Goal: Task Accomplishment & Management: Use online tool/utility

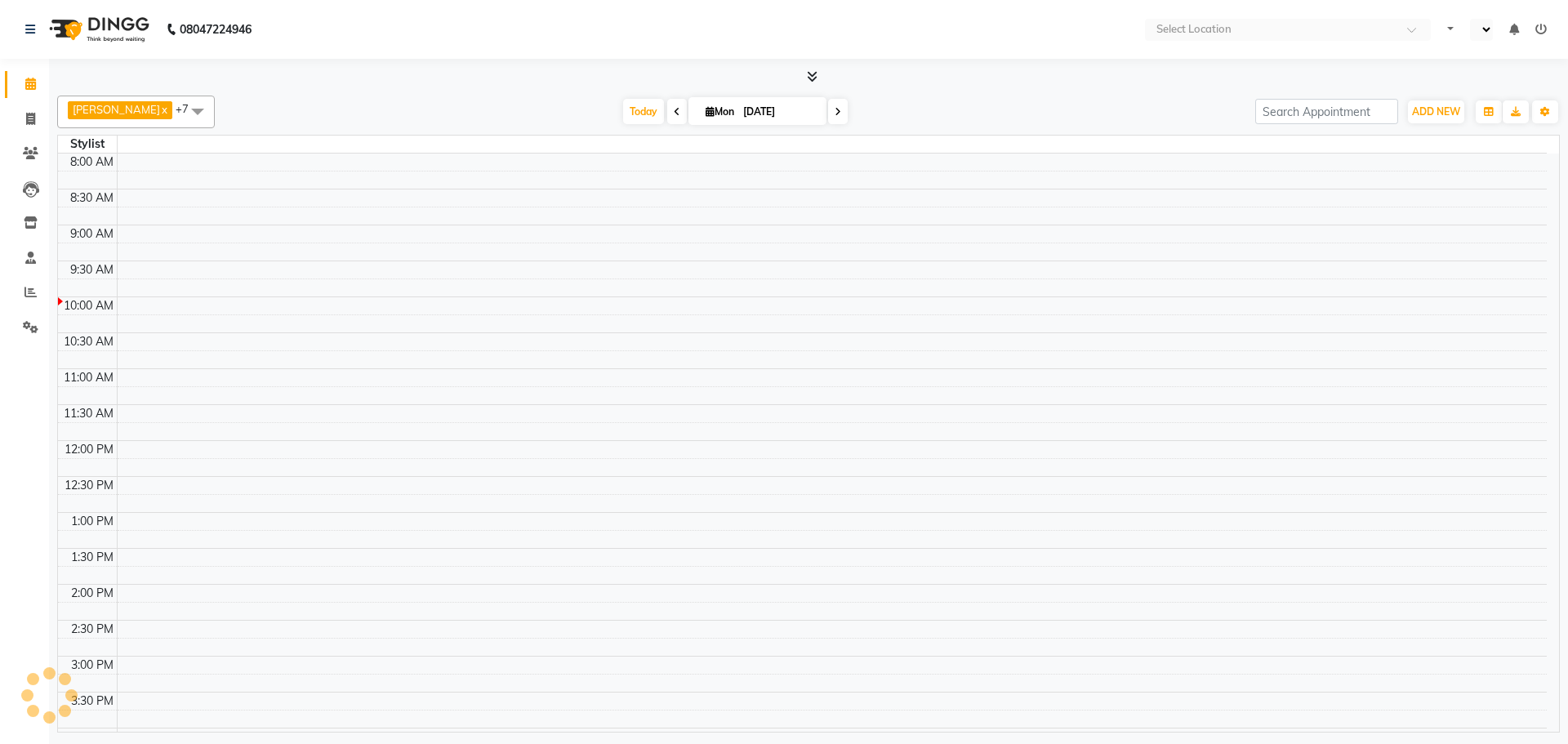
select select "en"
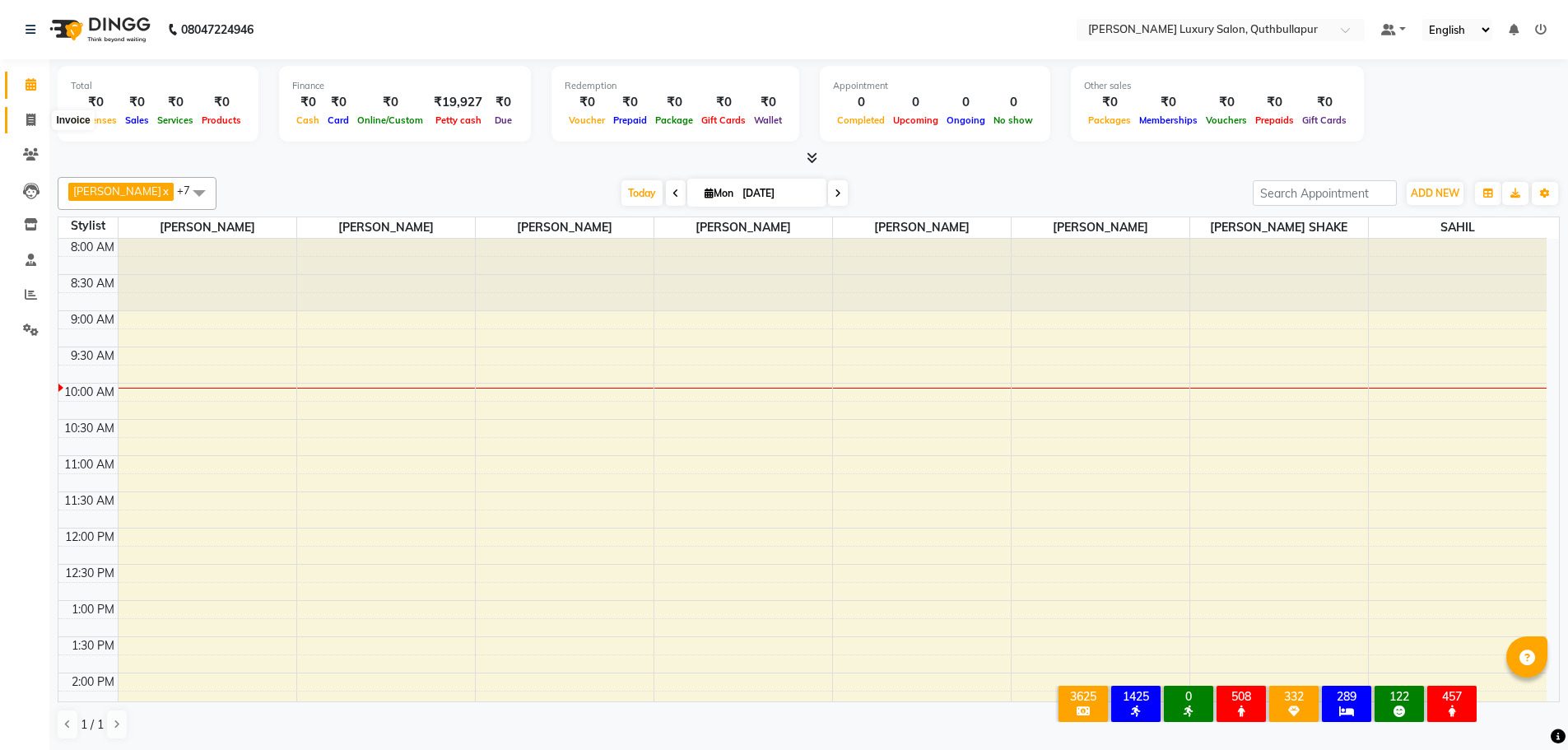
click at [32, 124] on icon at bounding box center [31, 119] width 9 height 12
select select "service"
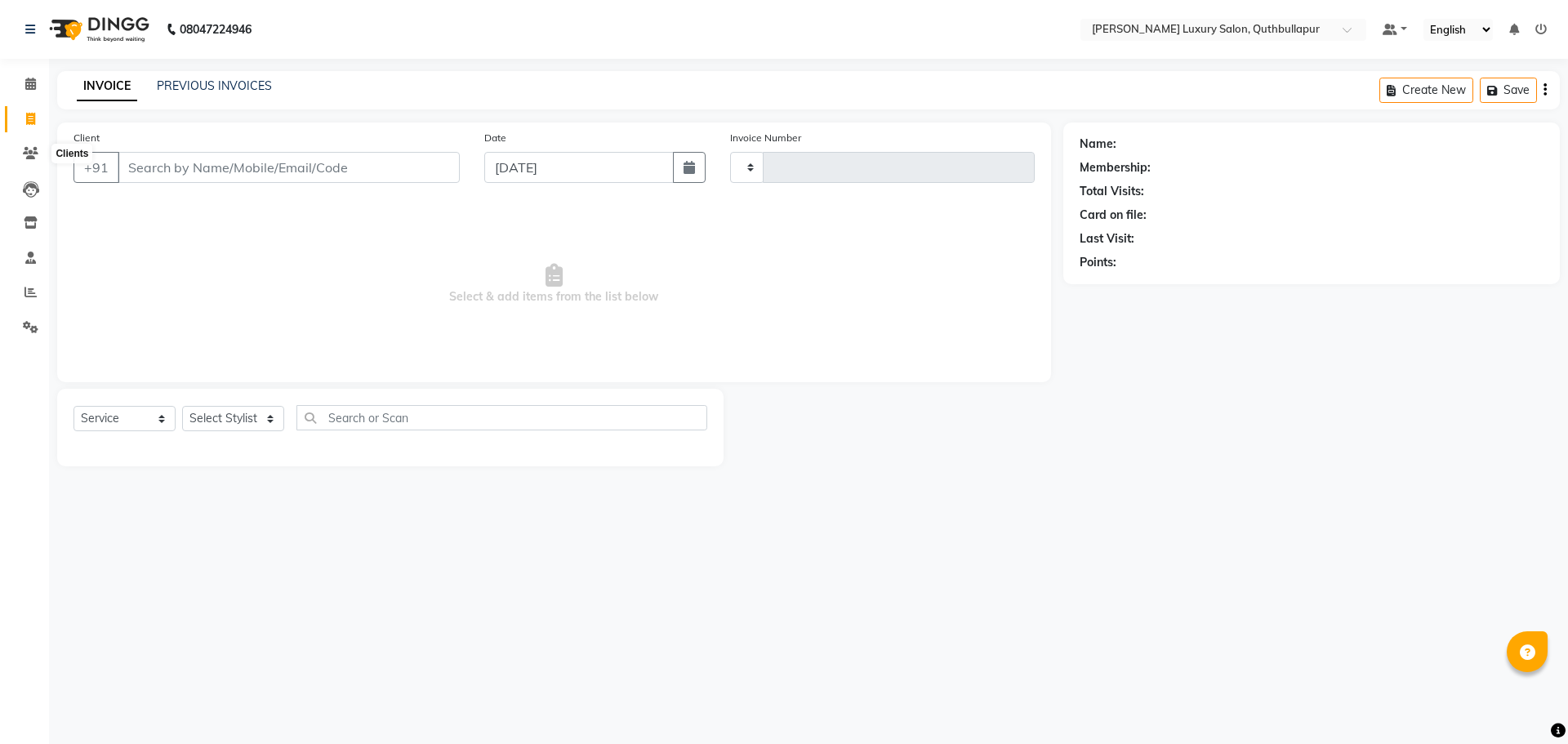
type input "3117"
select select "5816"
click at [24, 293] on span at bounding box center [30, 293] width 28 height 18
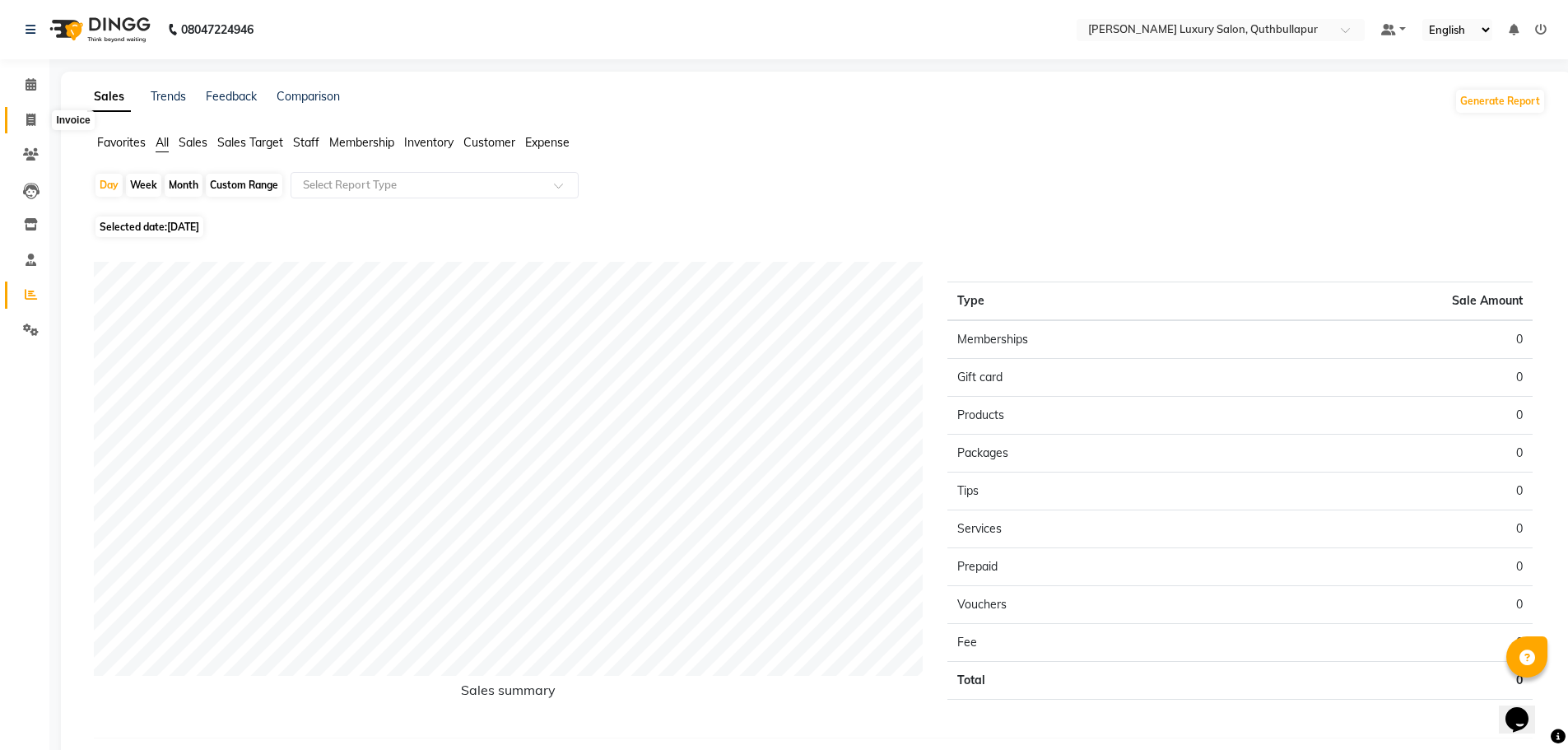
click at [29, 111] on span at bounding box center [31, 120] width 29 height 19
select select "5816"
select select "service"
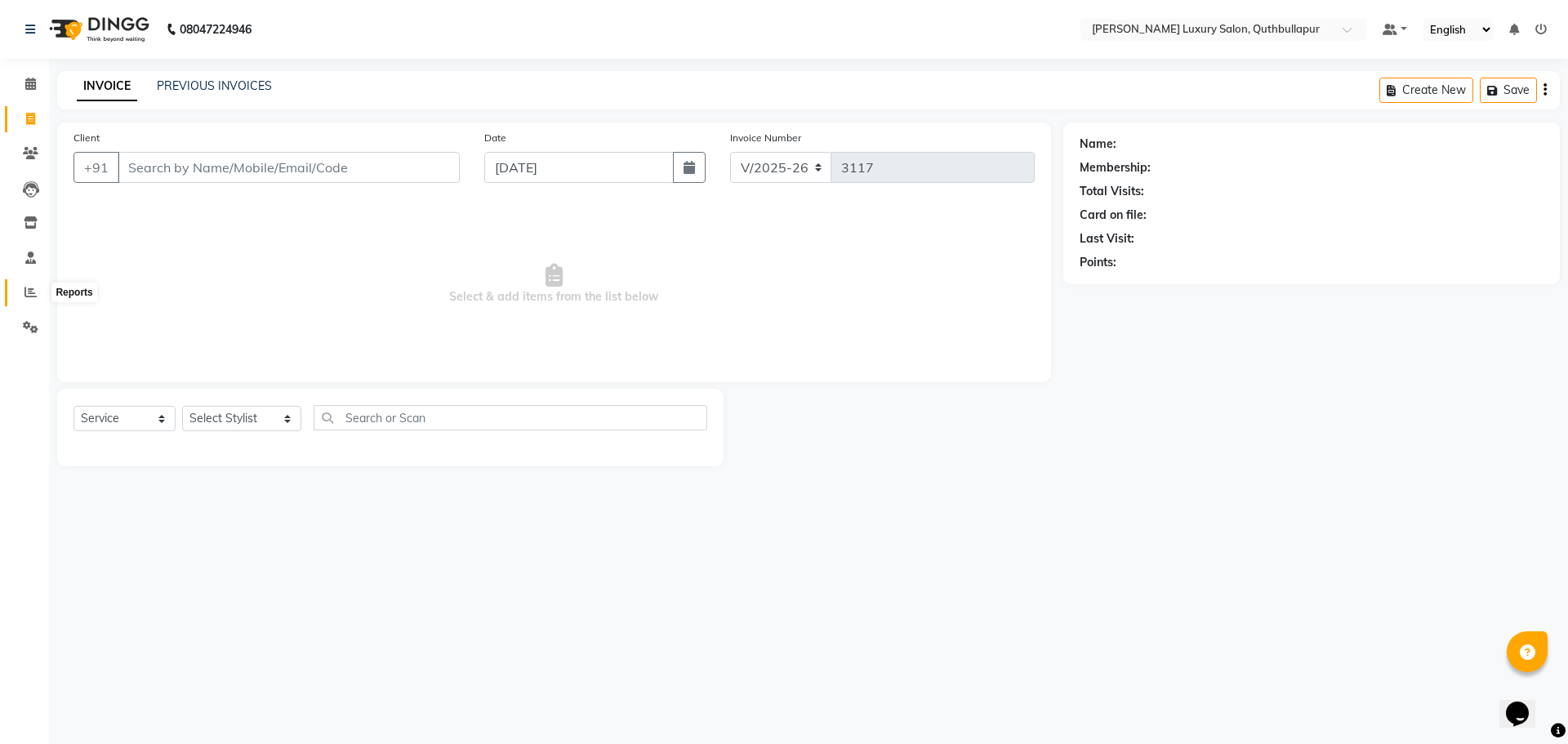
click at [29, 287] on icon at bounding box center [30, 291] width 12 height 12
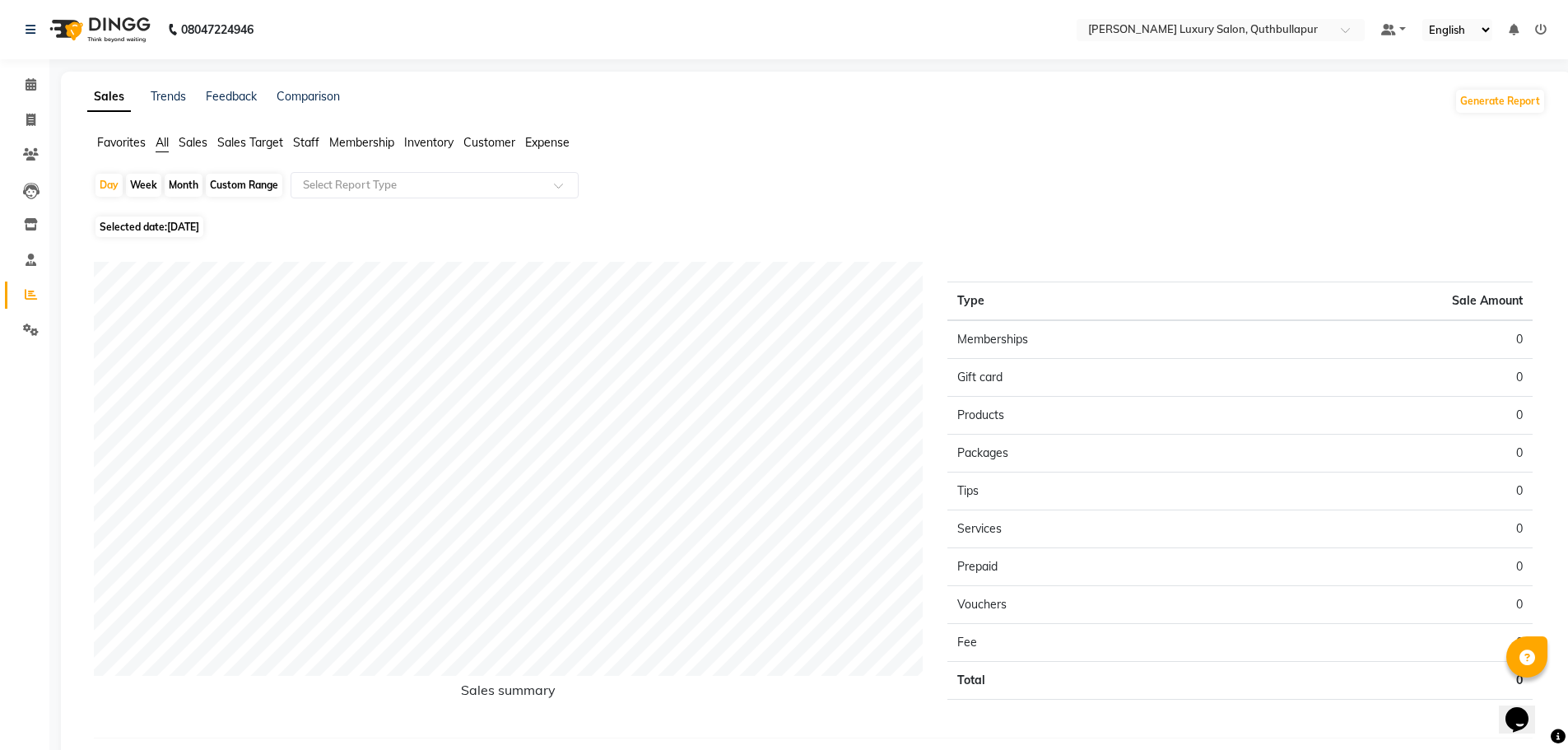
click at [193, 142] on span "Sales" at bounding box center [193, 143] width 29 height 15
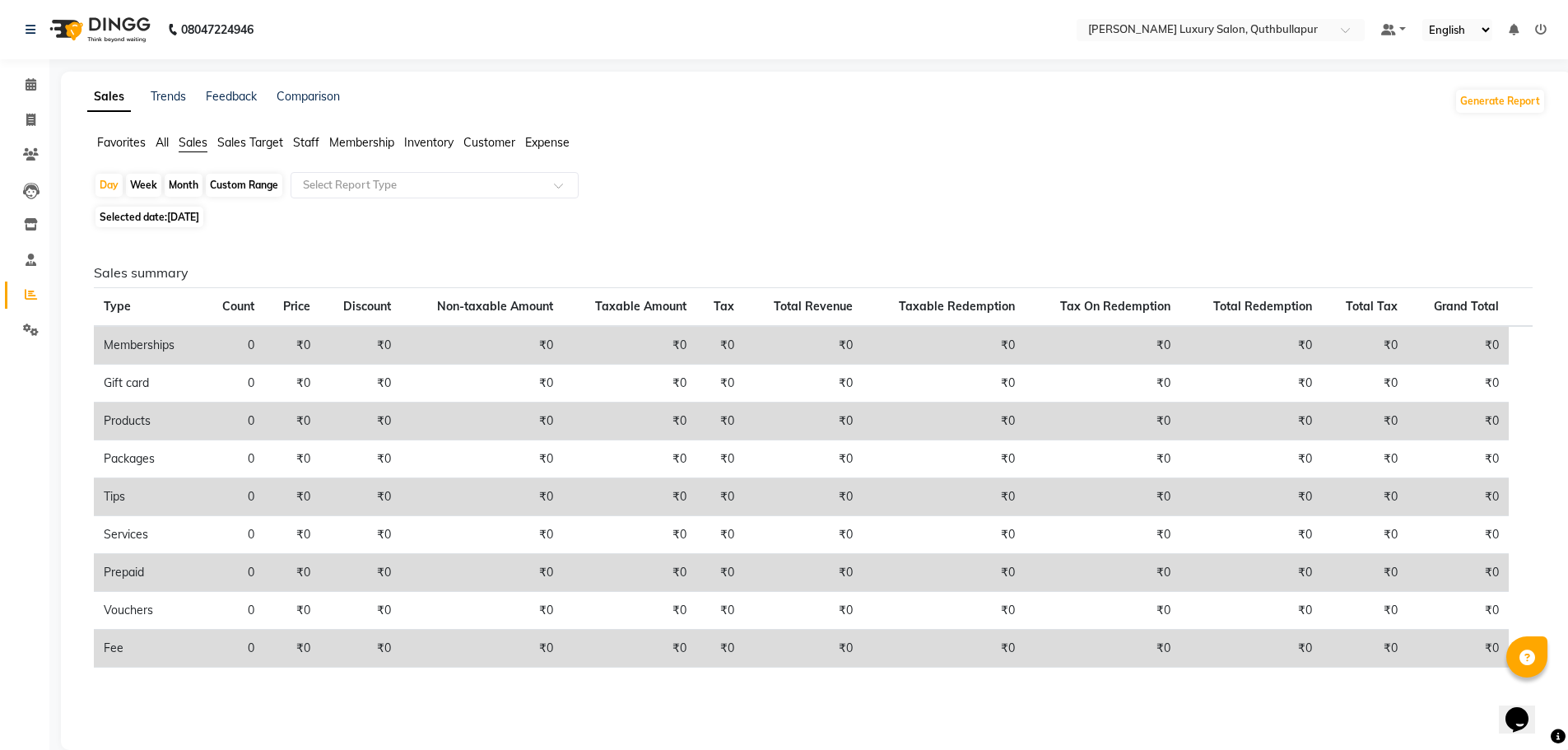
click at [306, 134] on li "Staff" at bounding box center [306, 143] width 26 height 18
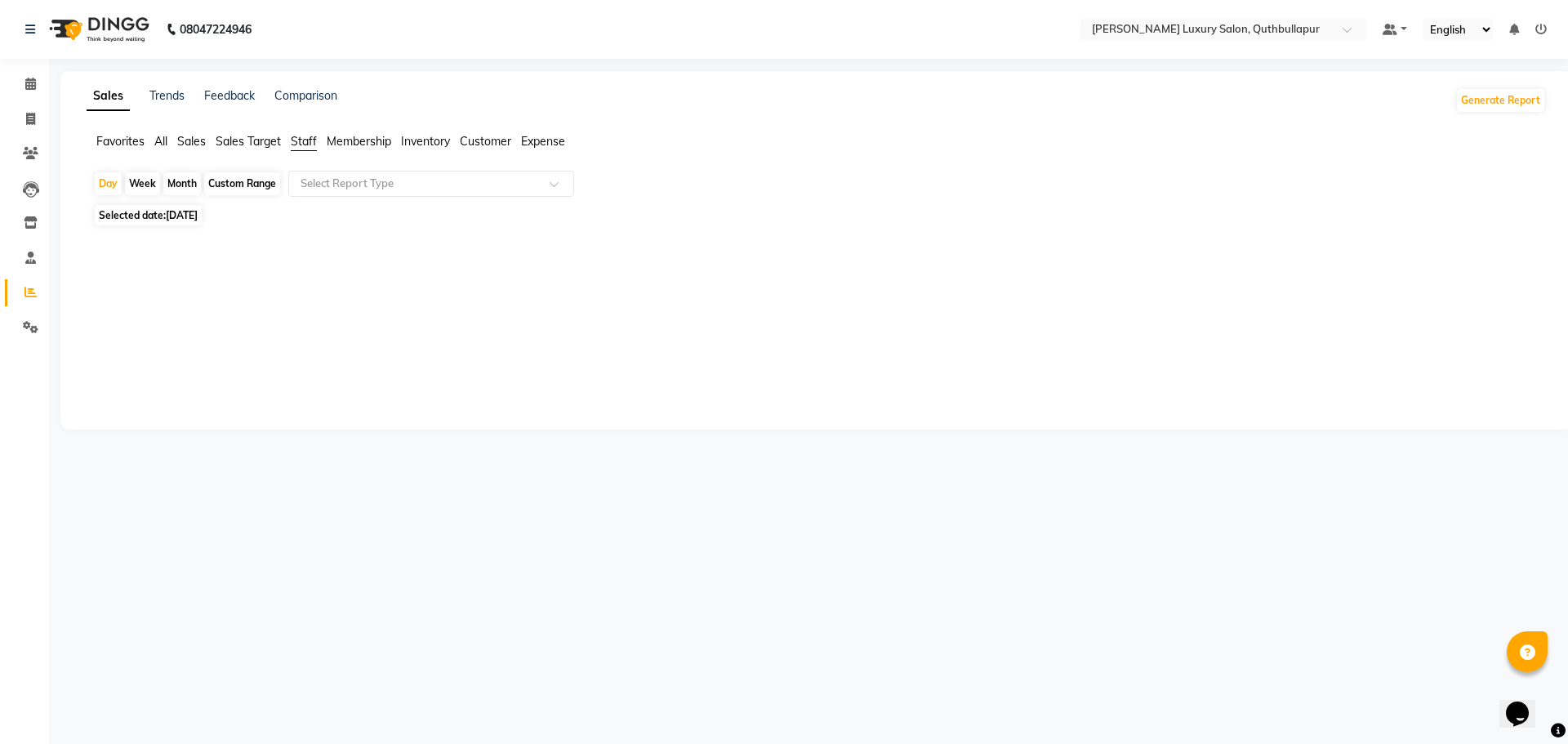
click at [231, 184] on div "Custom Range" at bounding box center [242, 184] width 76 height 23
select select "9"
select select "2025"
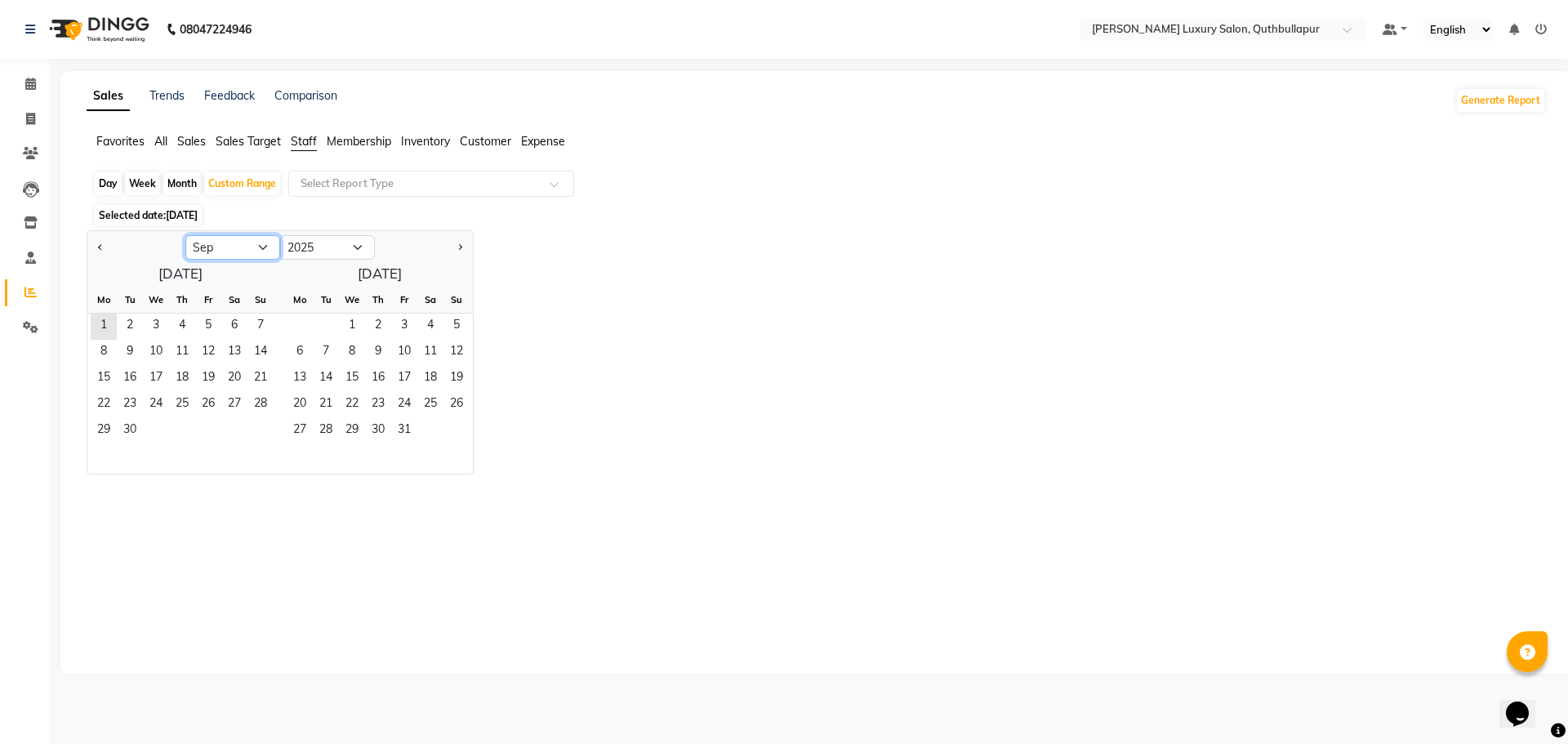
click at [262, 246] on select "Jan Feb Mar Apr May Jun [DATE] Aug Sep Oct Nov Dec" at bounding box center [232, 247] width 95 height 25
select select "8"
click at [186, 235] on select "Jan Feb Mar Apr May Jun [DATE] Aug Sep Oct Nov Dec" at bounding box center [232, 247] width 95 height 25
click at [204, 318] on span "1" at bounding box center [209, 326] width 26 height 26
click at [262, 418] on span "31" at bounding box center [260, 431] width 26 height 26
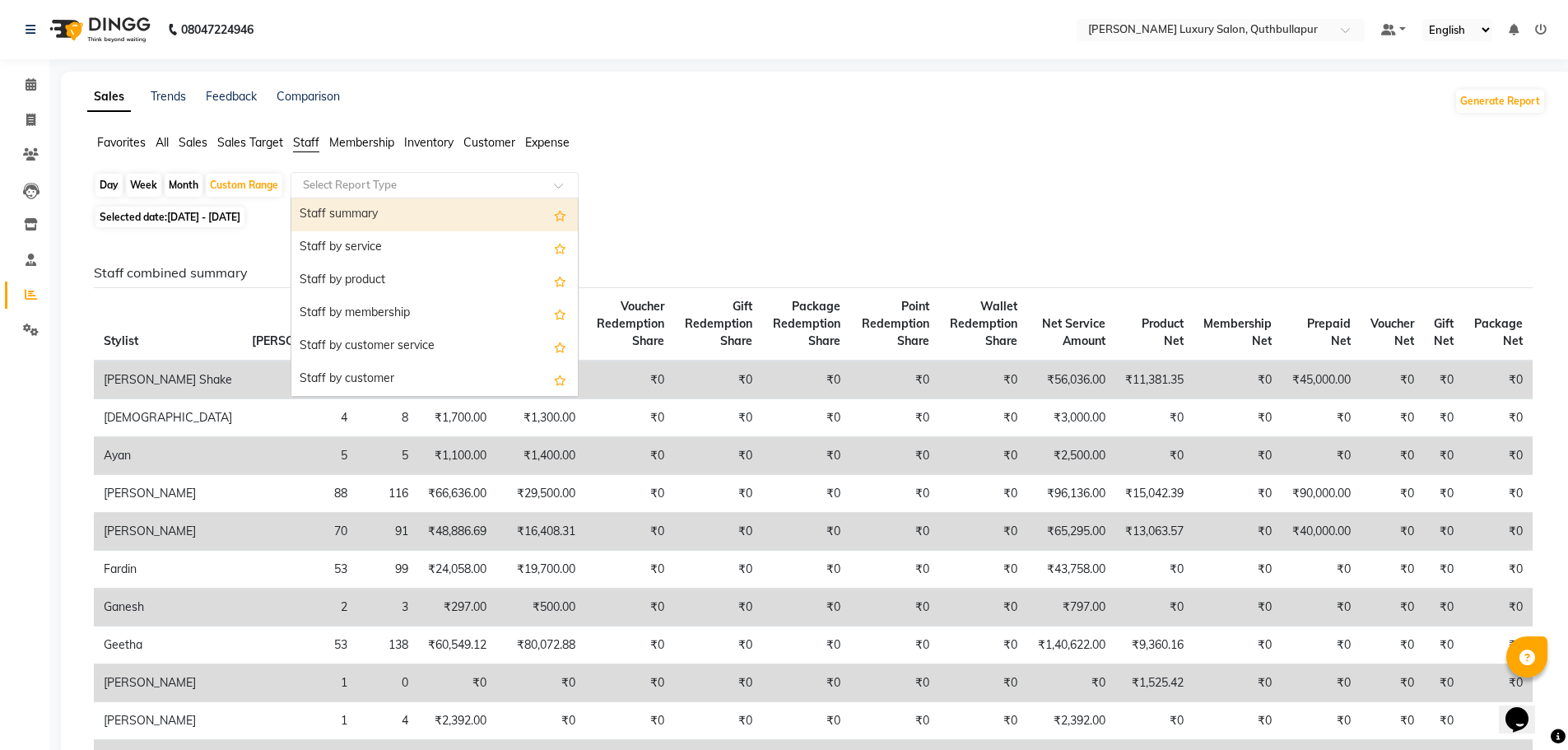
click at [333, 190] on input "text" at bounding box center [418, 185] width 237 height 17
click at [333, 209] on div "Staff summary" at bounding box center [434, 215] width 286 height 33
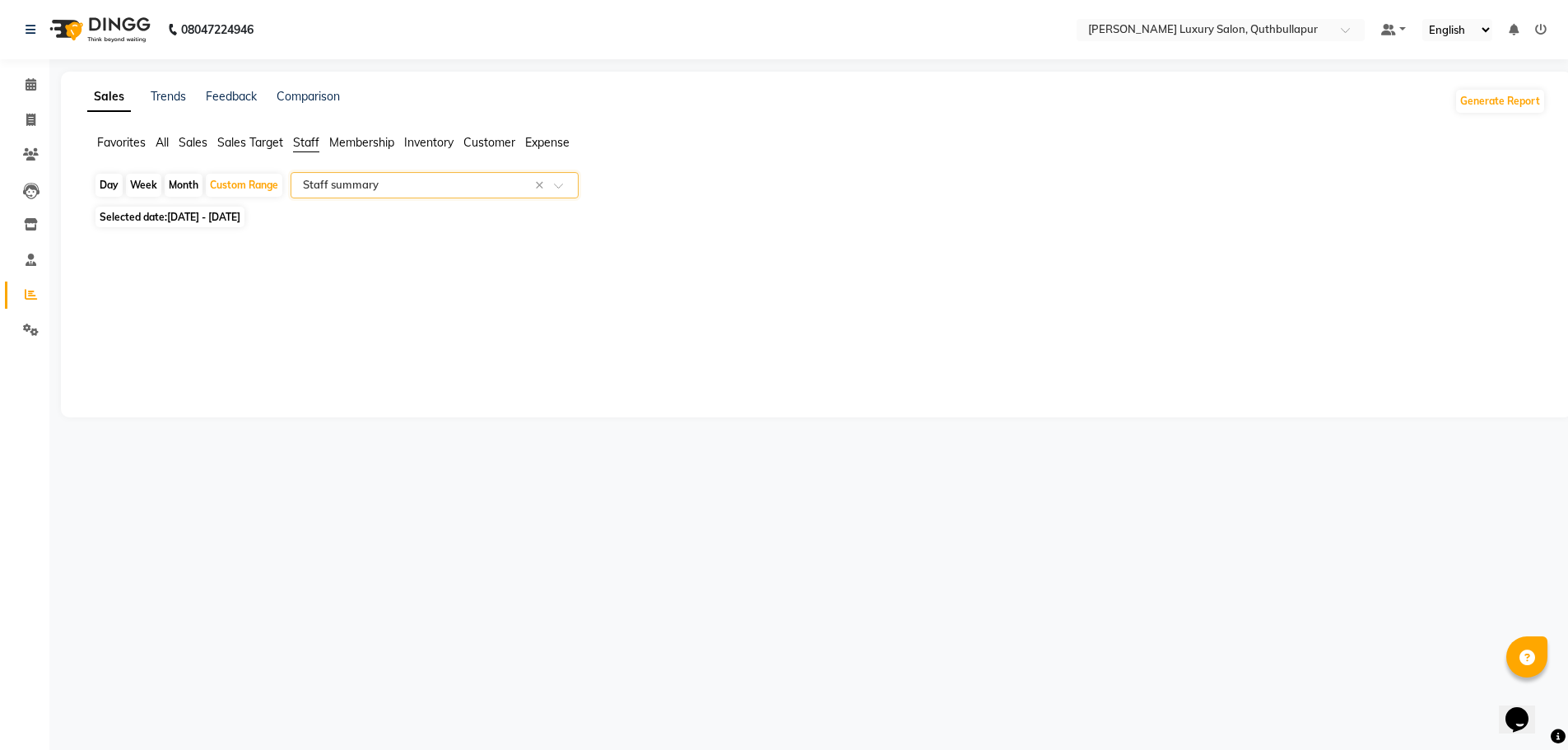
select select "csv"
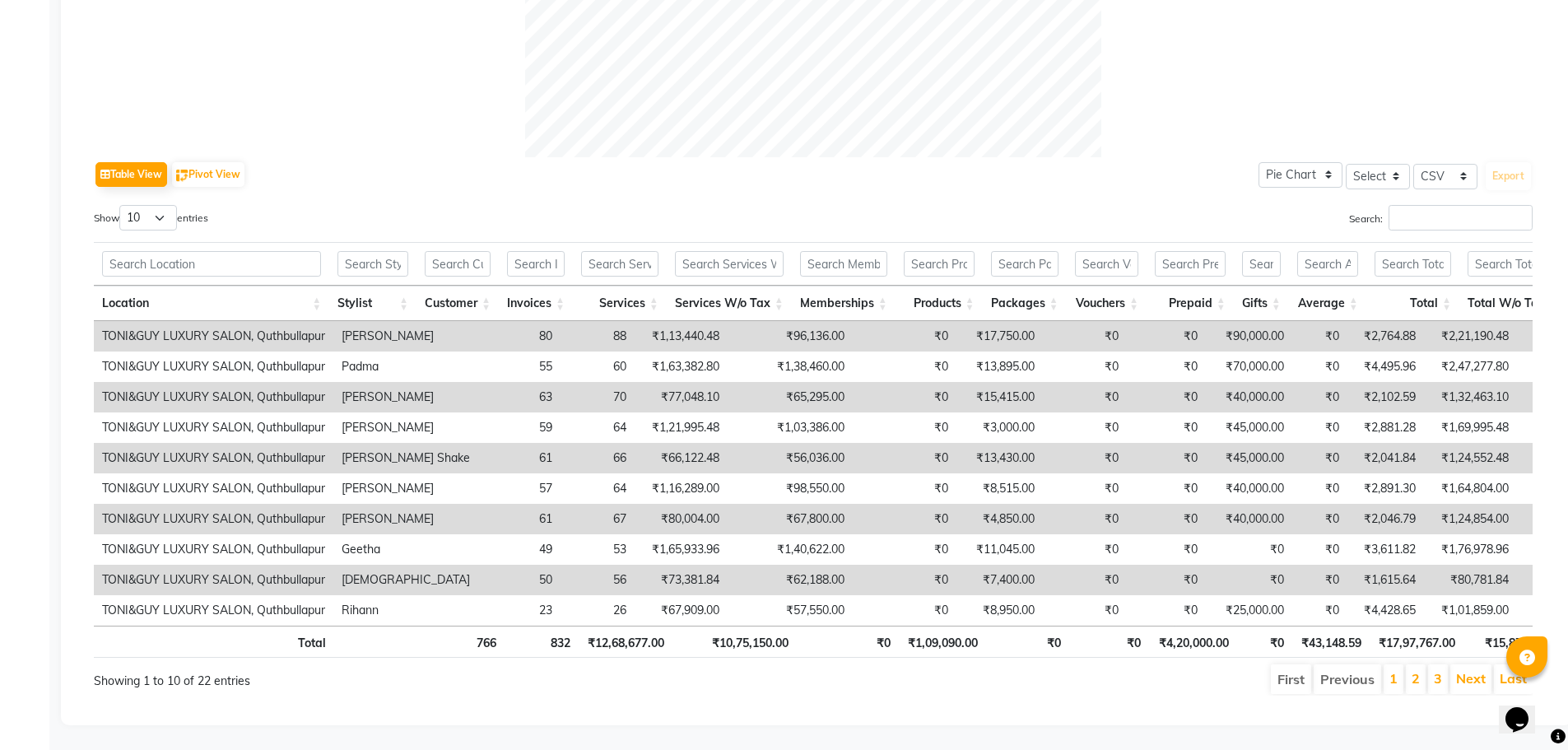
scroll to position [709, 0]
drag, startPoint x: 161, startPoint y: 188, endPoint x: 205, endPoint y: 267, distance: 90.4
click at [162, 205] on select "10 25 50 100" at bounding box center [148, 218] width 57 height 26
select select "100"
click at [122, 205] on select "10 25 50 100" at bounding box center [148, 218] width 57 height 26
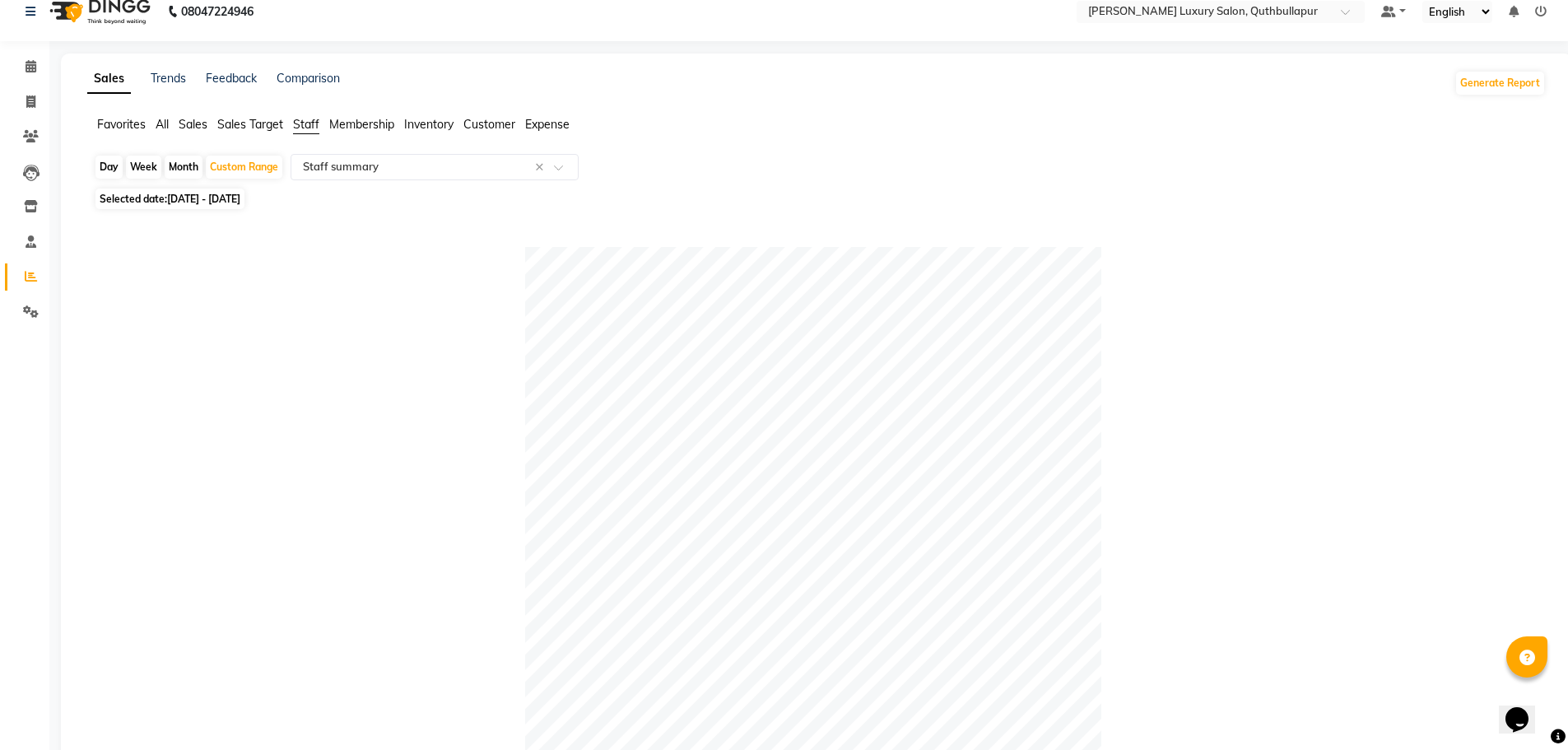
scroll to position [0, 0]
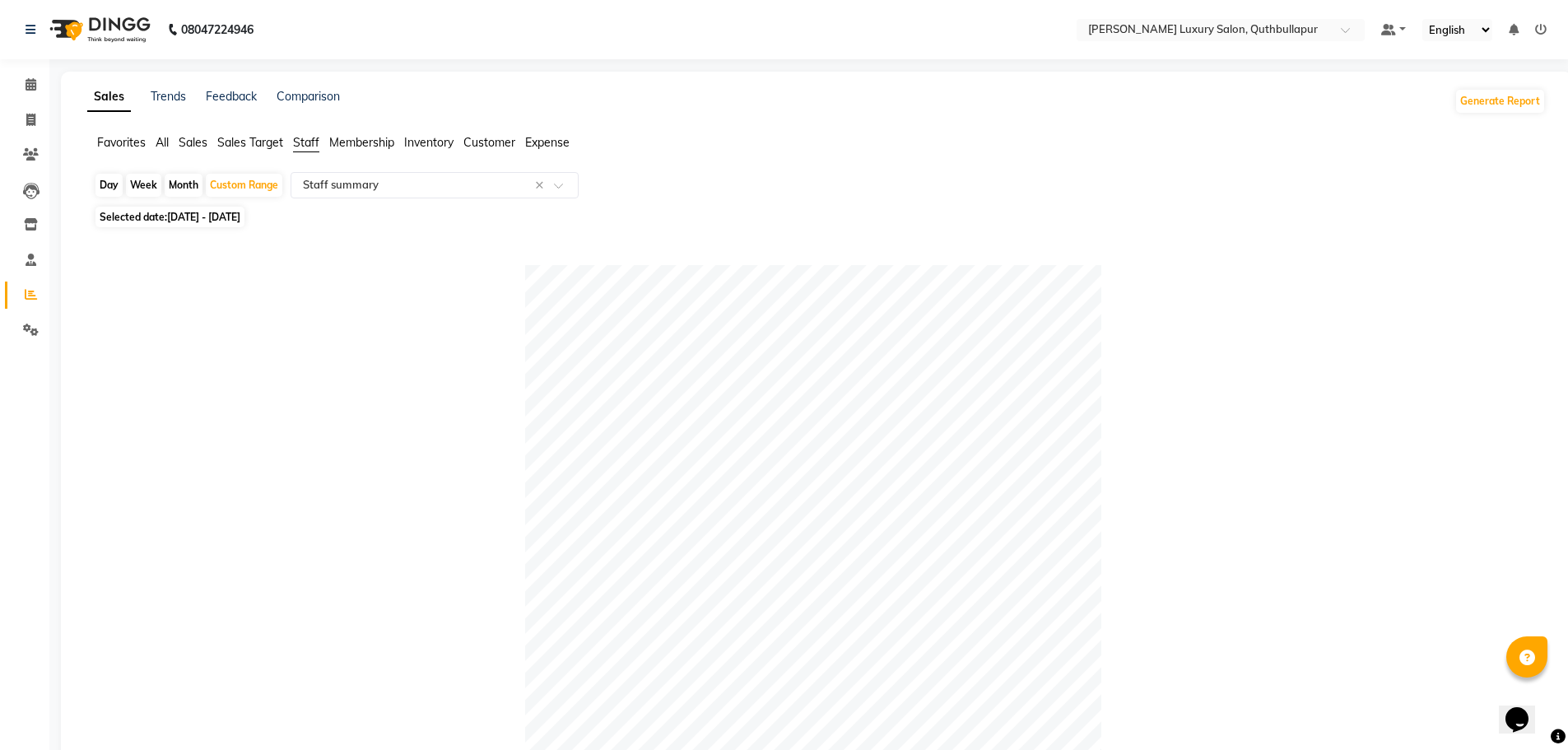
click at [185, 162] on div "Favorites All Sales Sales Target Staff Membership Inventory Customer Expense" at bounding box center [816, 150] width 1483 height 31
click at [178, 181] on div "Month" at bounding box center [183, 185] width 38 height 23
select select "8"
select select "2025"
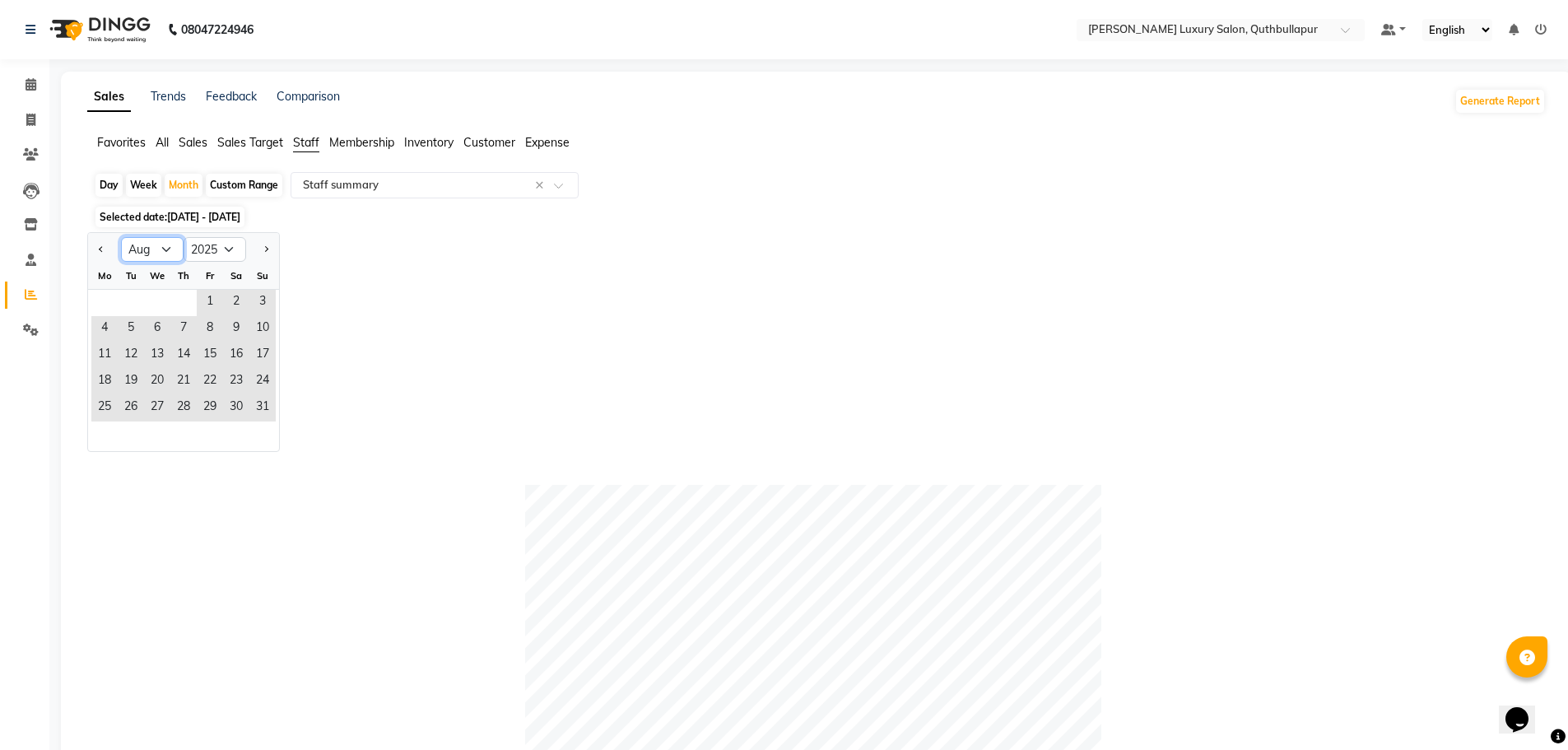
click at [166, 249] on select "Jan Feb Mar Apr May Jun [DATE] Aug Sep Oct Nov Dec" at bounding box center [153, 249] width 63 height 25
select select "9"
click at [121, 237] on select "Jan Feb Mar Apr May Jun [DATE] Aug Sep Oct Nov Dec" at bounding box center [153, 249] width 63 height 25
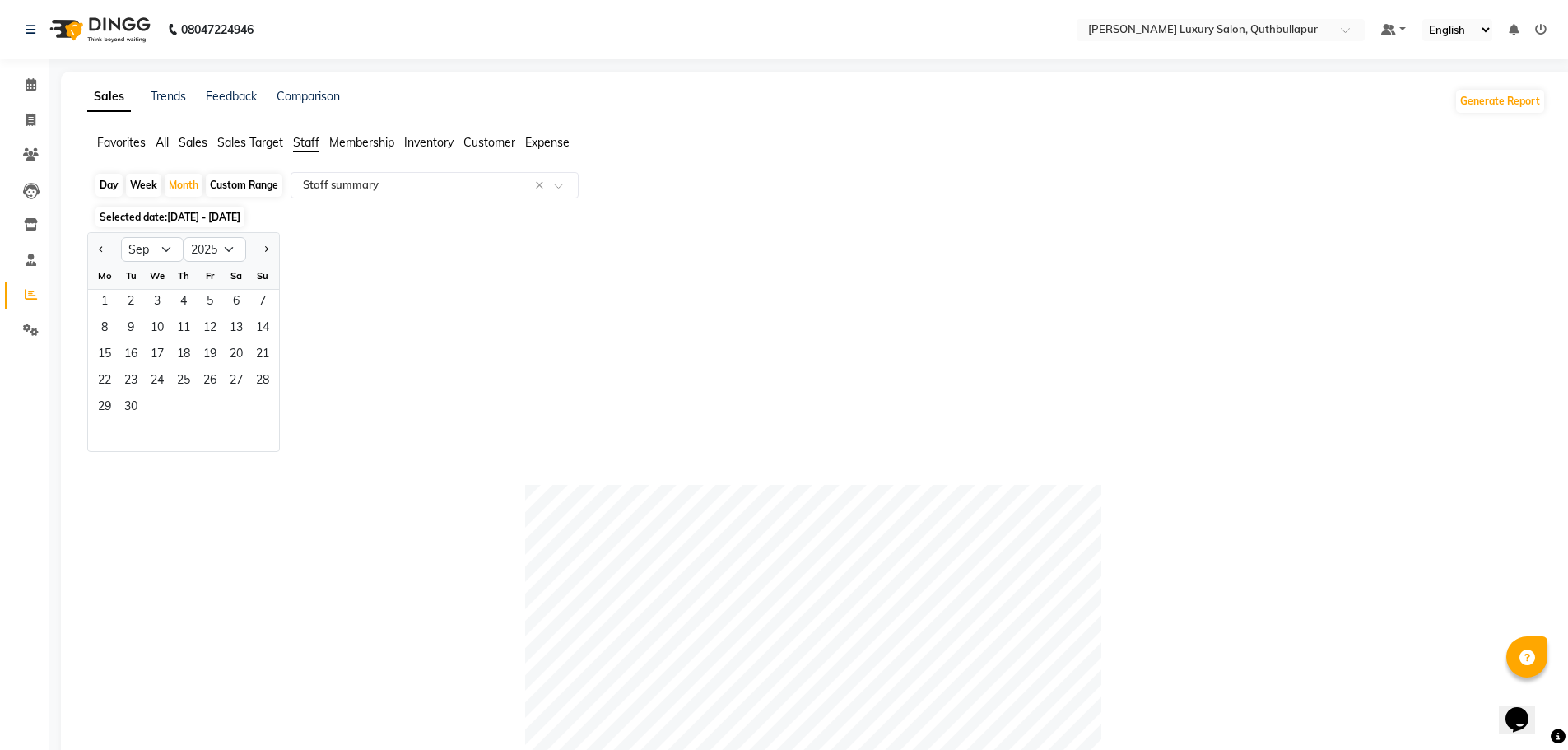
click at [250, 181] on div "Custom Range" at bounding box center [243, 185] width 77 height 23
select select "8"
select select "2025"
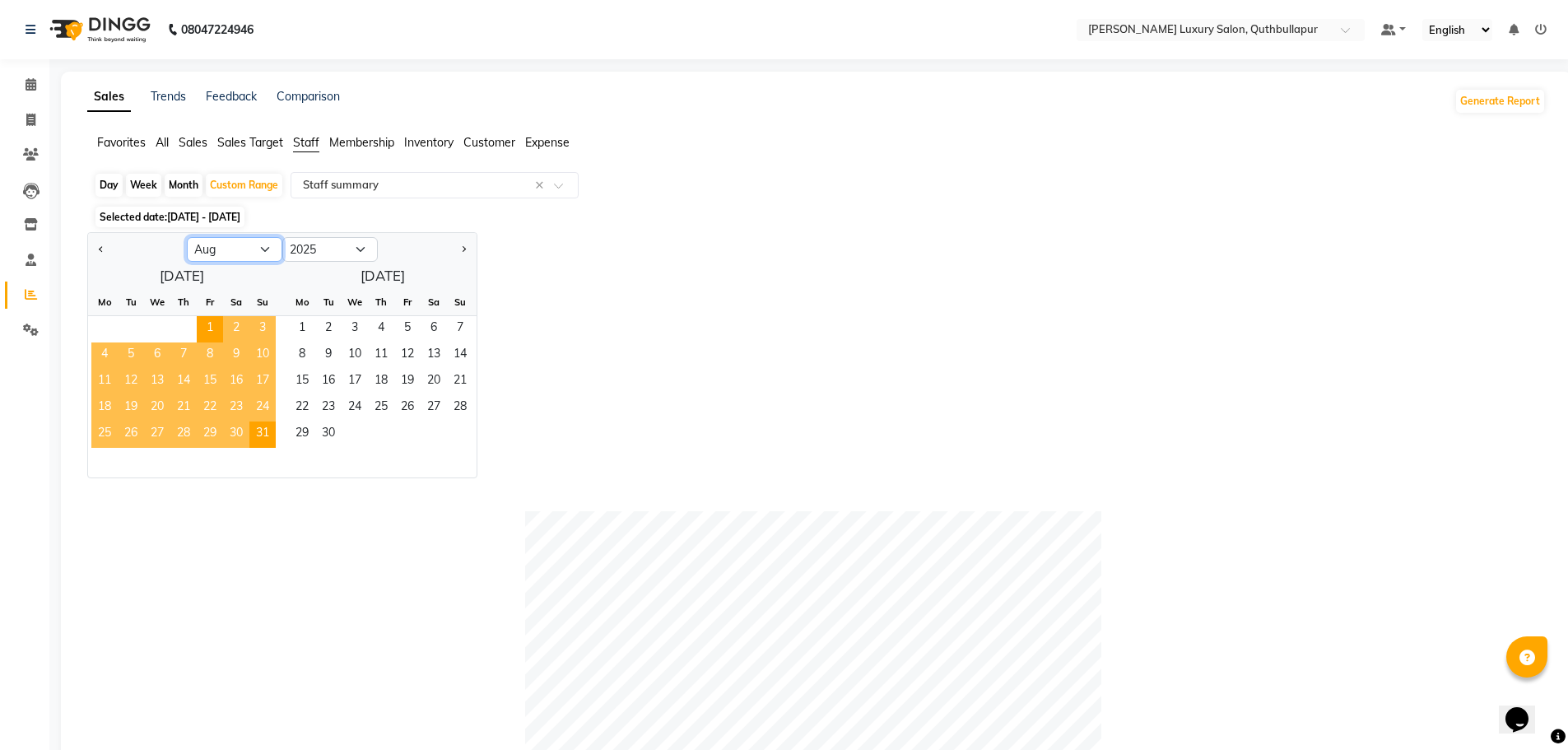
click at [264, 247] on select "Jan Feb Mar Apr May Jun [DATE] Aug Sep Oct Nov Dec" at bounding box center [234, 249] width 95 height 25
select select "9"
click at [187, 237] on select "Jan Feb Mar Apr May Jun [DATE] Aug Sep Oct Nov Dec" at bounding box center [234, 249] width 95 height 25
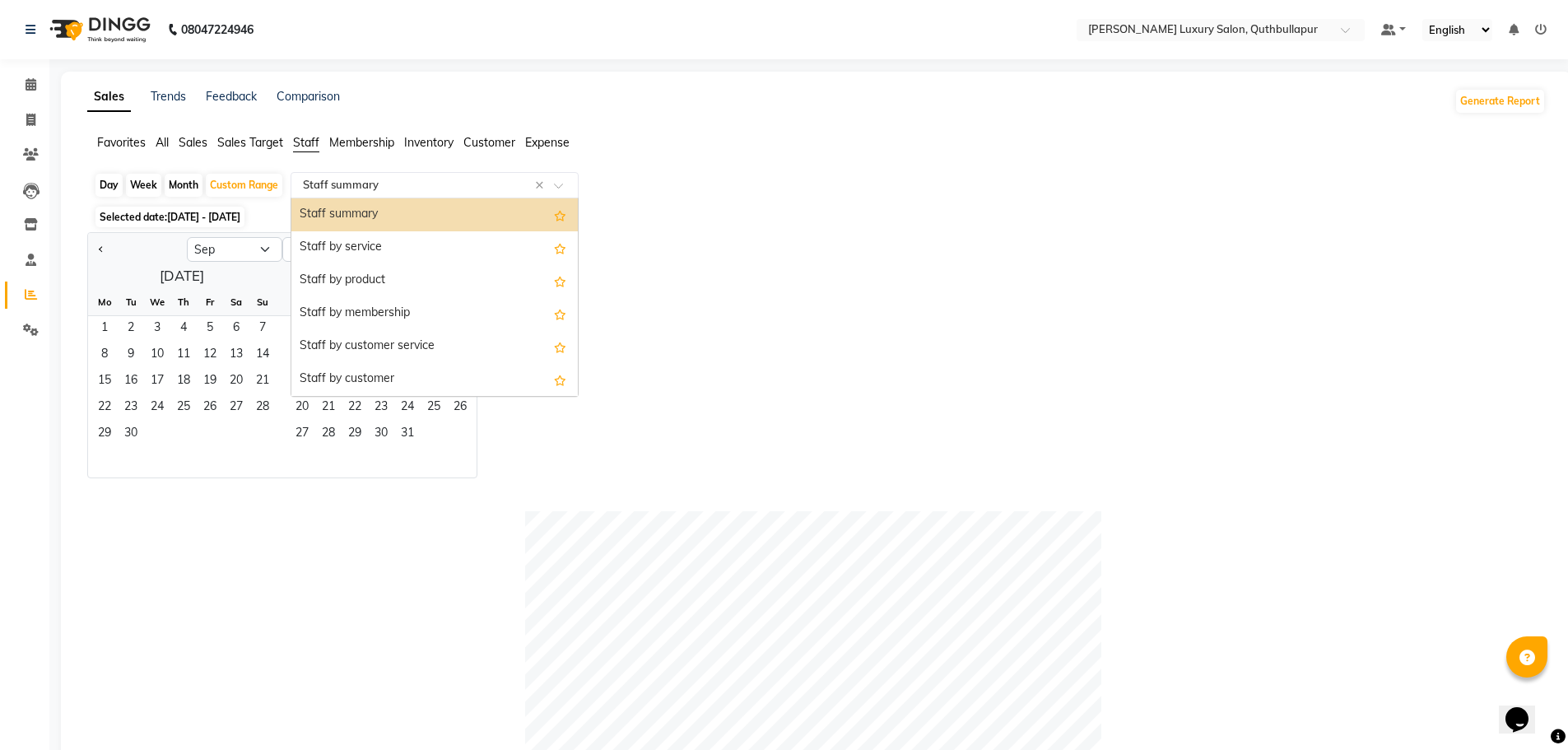
click at [375, 184] on input "text" at bounding box center [418, 185] width 237 height 17
click at [367, 215] on div "Staff summary" at bounding box center [434, 215] width 286 height 33
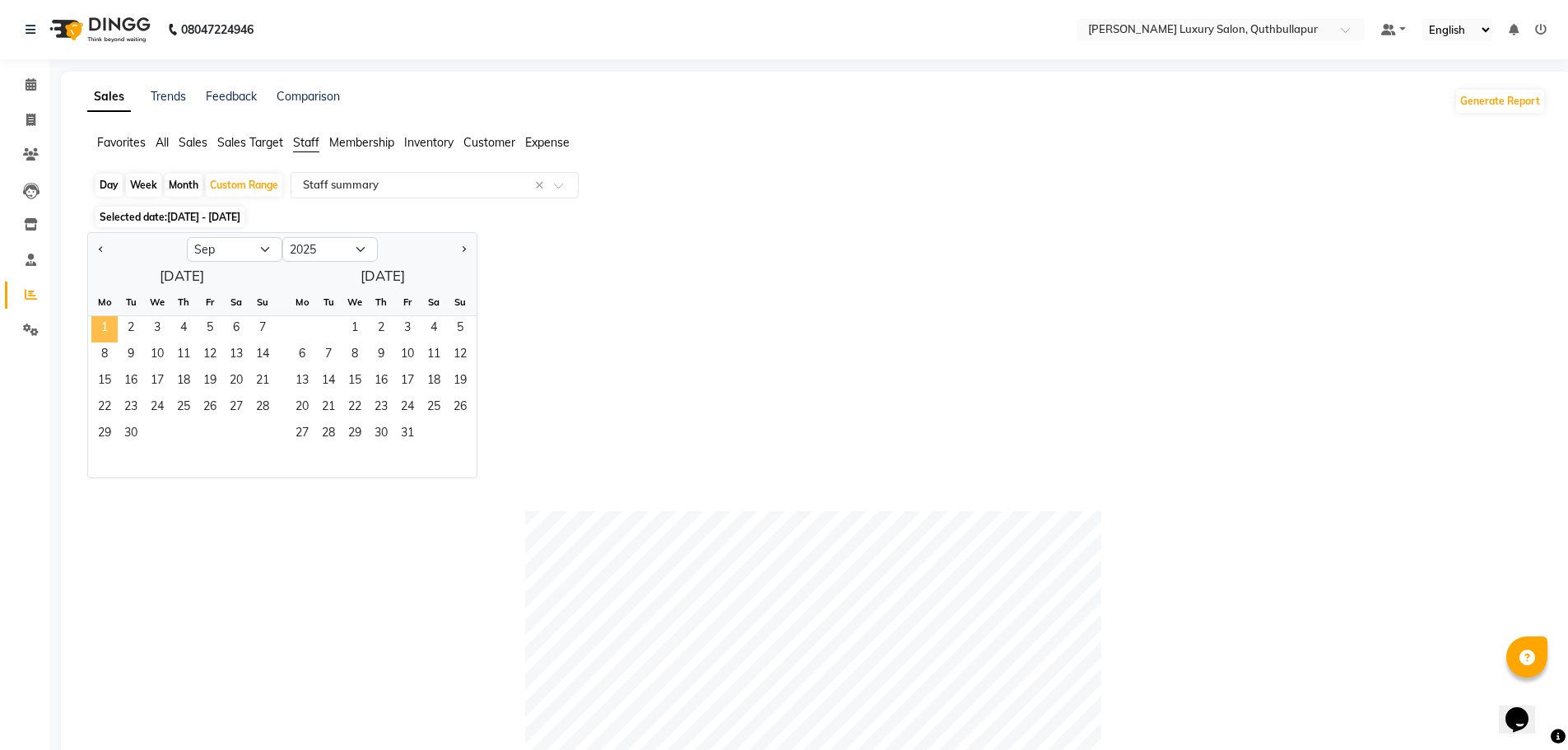
click at [111, 323] on span "1" at bounding box center [105, 329] width 26 height 26
click at [35, 114] on icon at bounding box center [31, 119] width 9 height 12
select select "service"
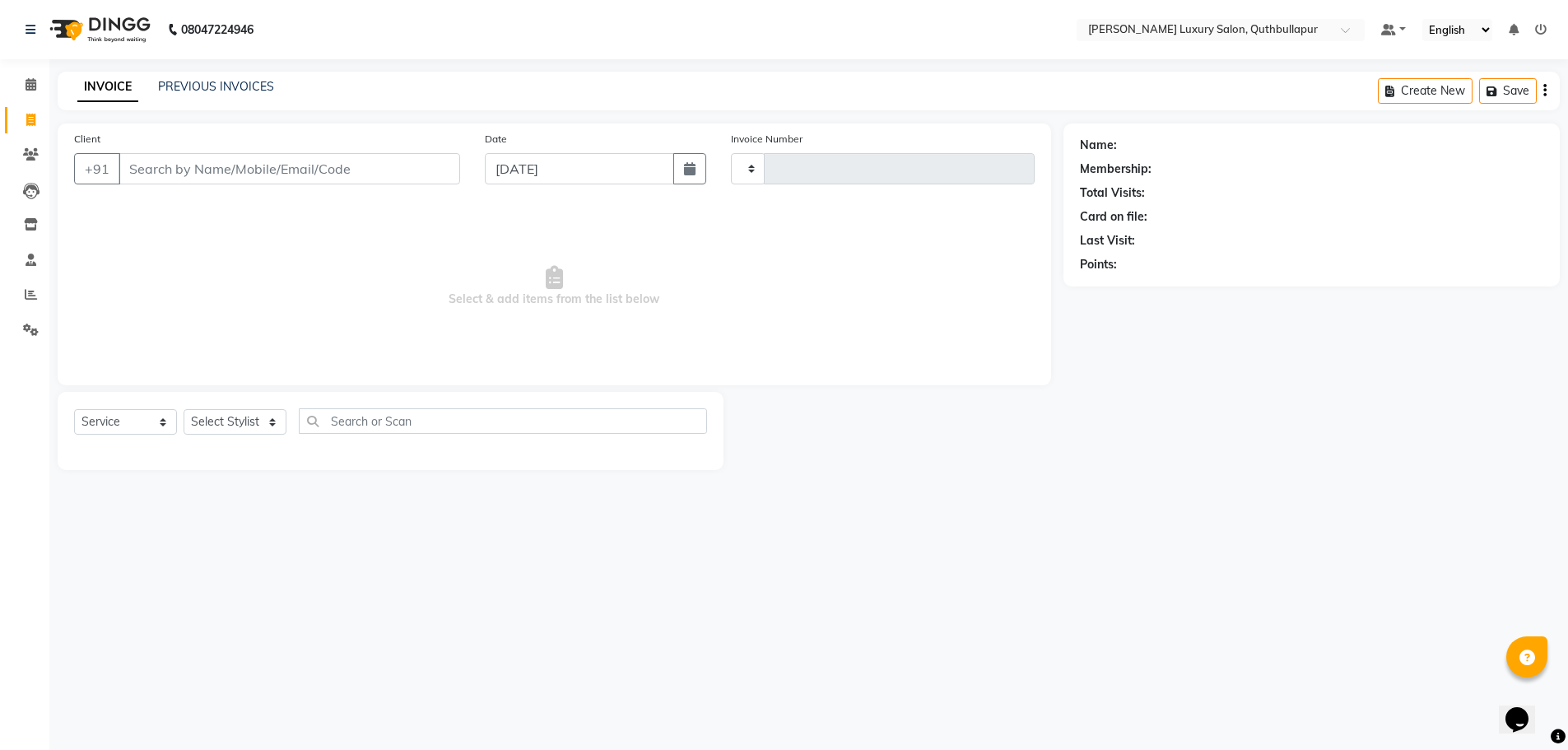
type input "3117"
select select "5816"
click at [28, 292] on icon at bounding box center [31, 294] width 12 height 12
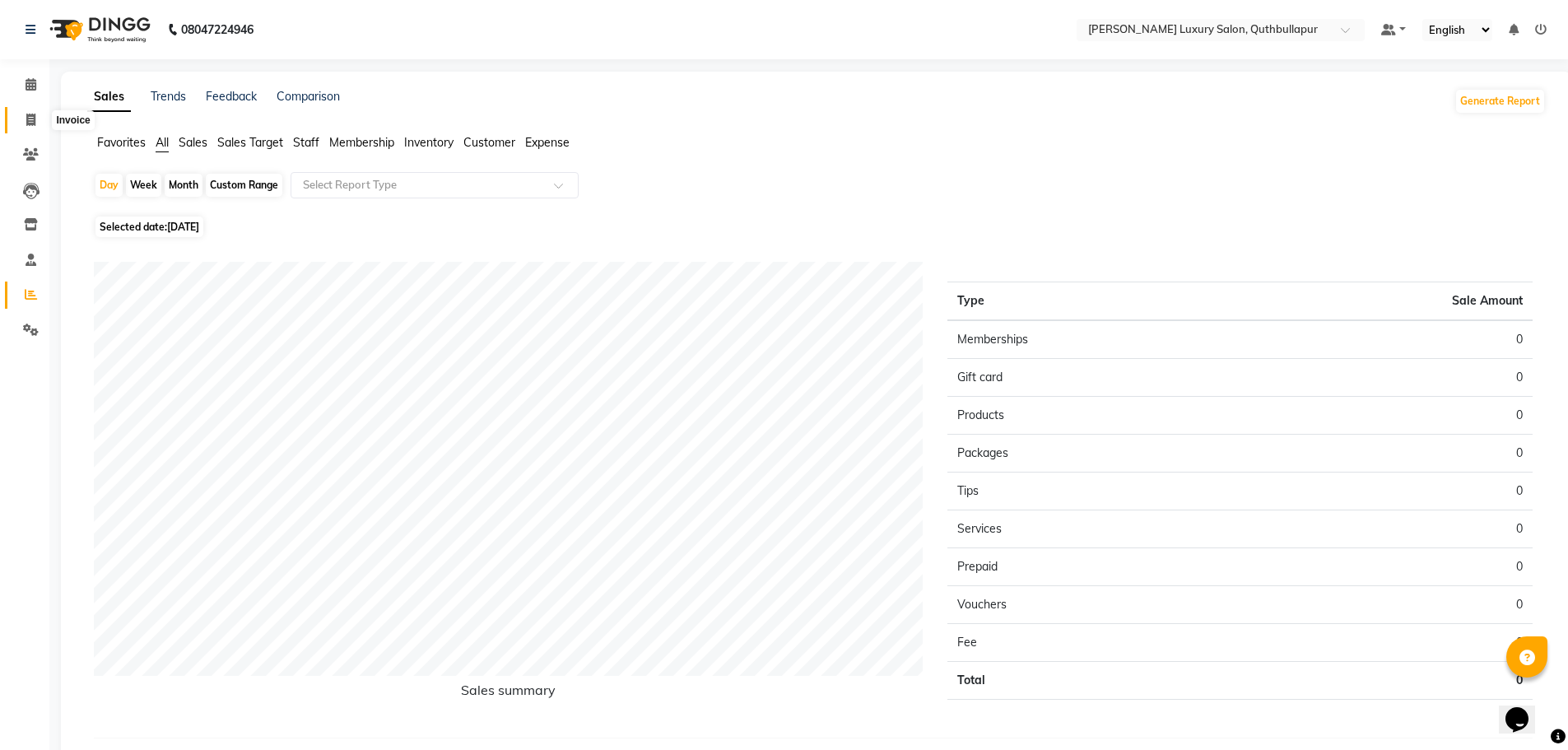
click at [37, 116] on span at bounding box center [31, 120] width 29 height 19
select select "service"
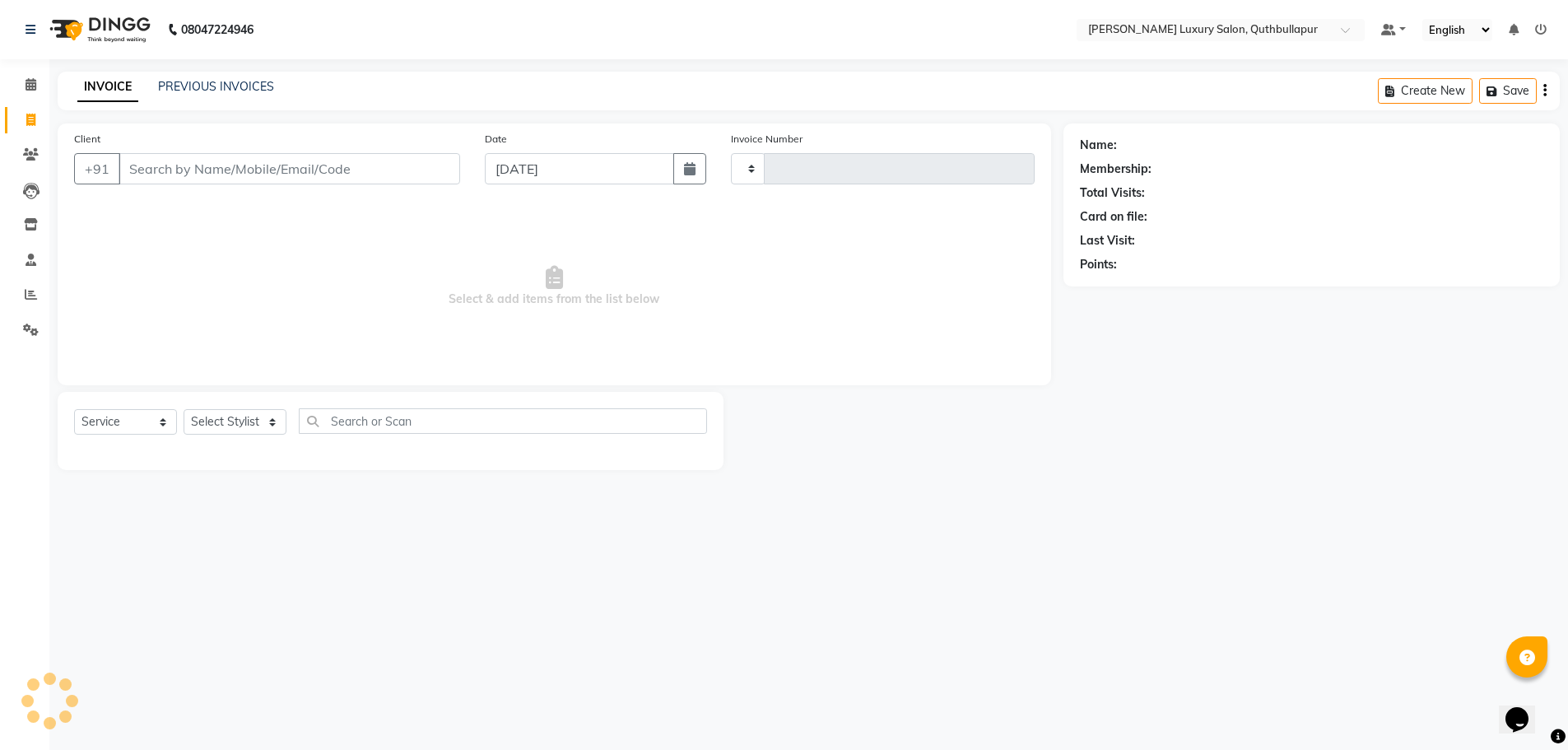
type input "3117"
select select "5816"
